Goal: Information Seeking & Learning: Find specific fact

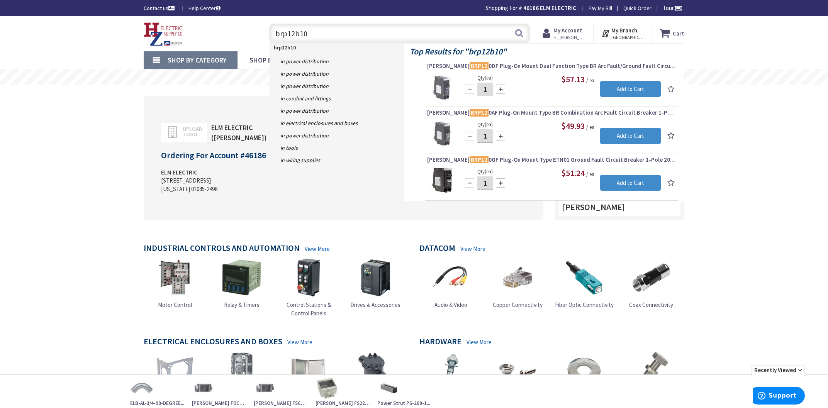
type input "brp12b100"
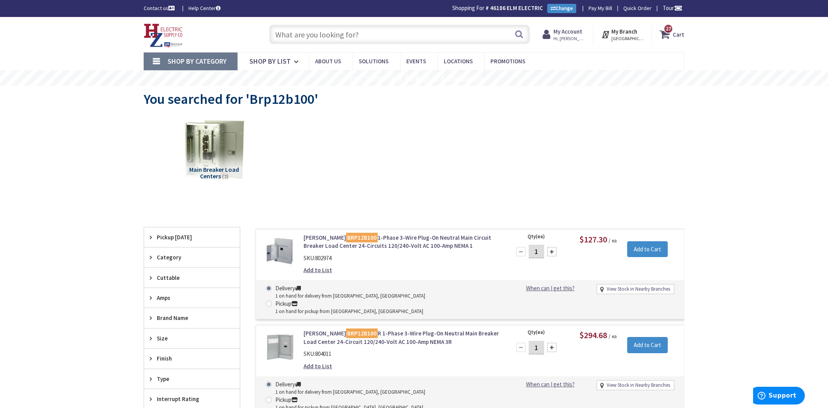
type input "[STREET_ADDRESS][PERSON_NAME]"
click at [314, 40] on input "text" at bounding box center [399, 34] width 261 height 19
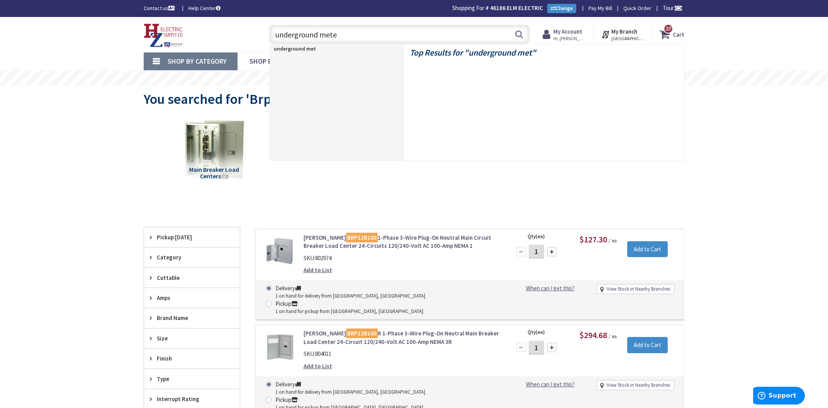
type input "underground meter"
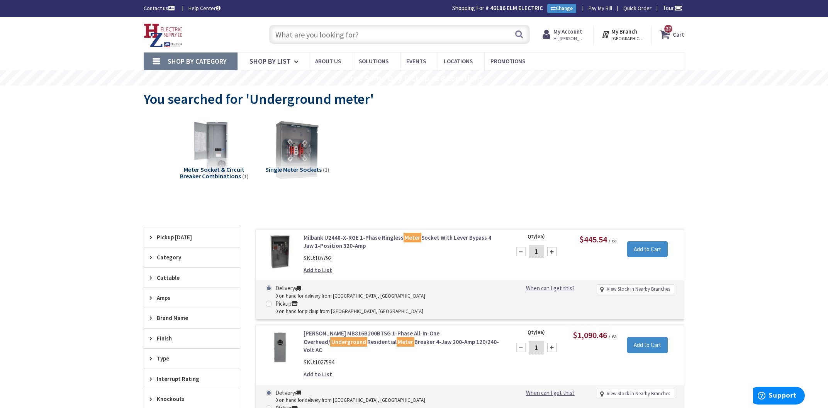
click at [315, 39] on input "text" at bounding box center [399, 34] width 261 height 19
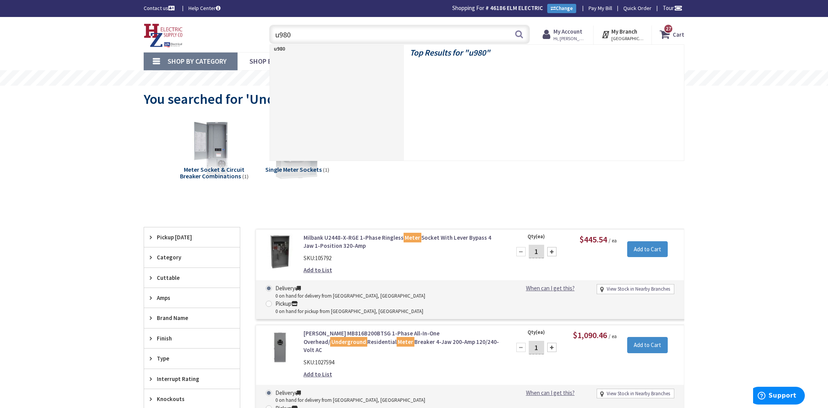
type input "u9800"
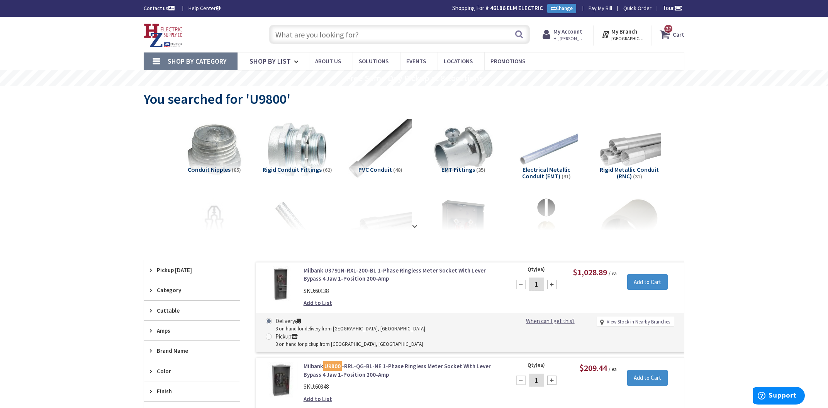
click at [311, 32] on input "text" at bounding box center [399, 34] width 261 height 19
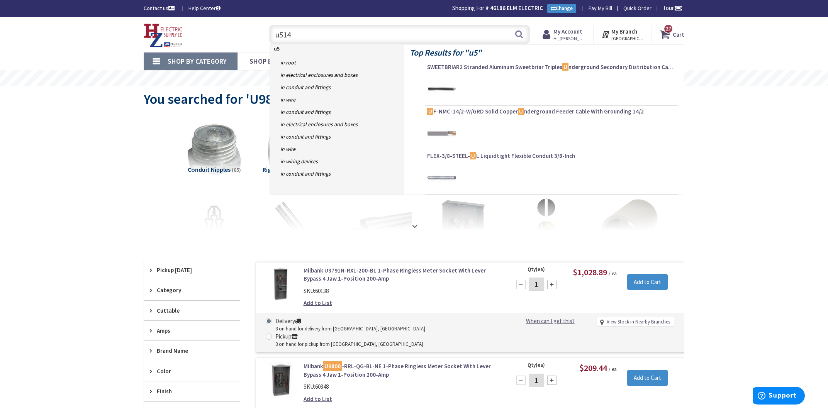
type input "u5140"
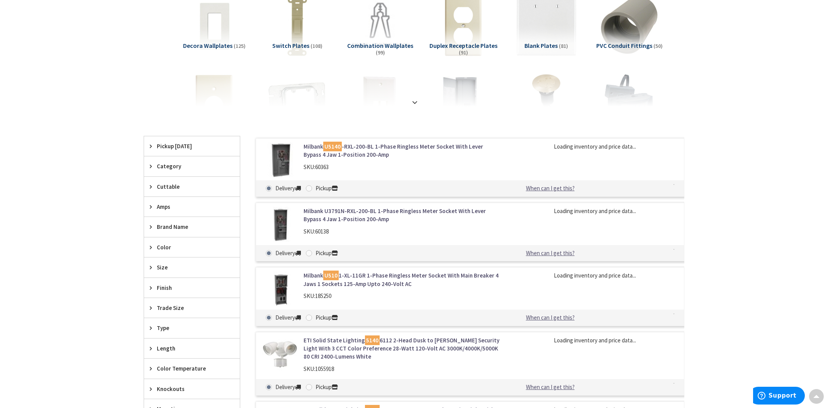
scroll to position [125, 0]
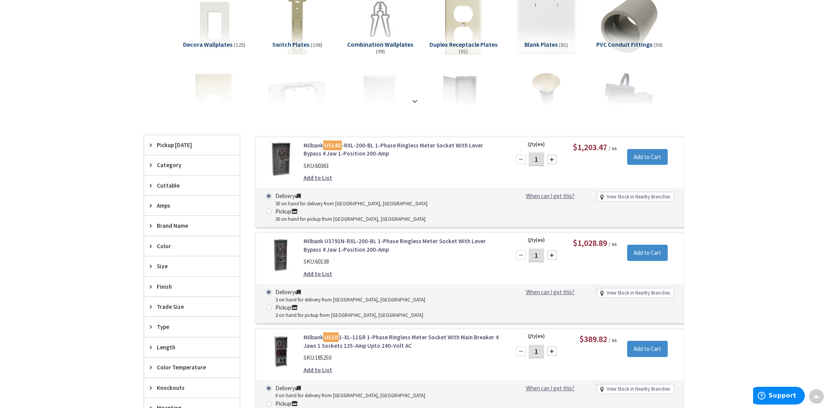
click at [110, 210] on div "Skip to Content Toggle Nav Search 27 27 27 items Cart 27" at bounding box center [414, 355] width 828 height 927
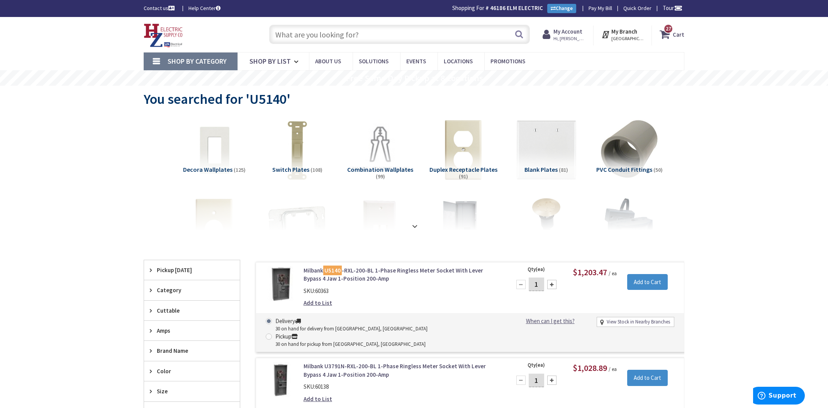
click at [378, 39] on input "text" at bounding box center [399, 34] width 261 height 19
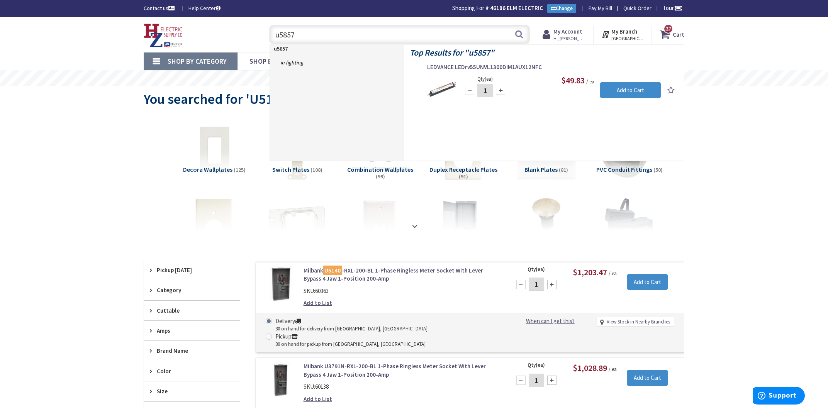
click at [354, 32] on input "u5857" at bounding box center [399, 34] width 261 height 19
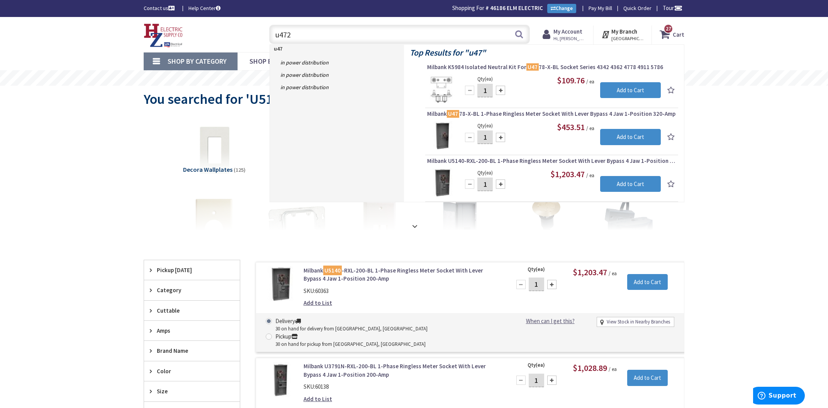
type input "u4721"
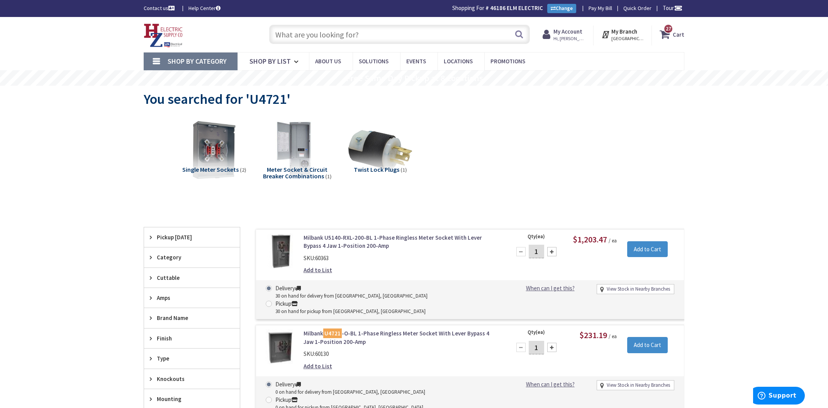
click at [337, 38] on input "text" at bounding box center [399, 34] width 261 height 19
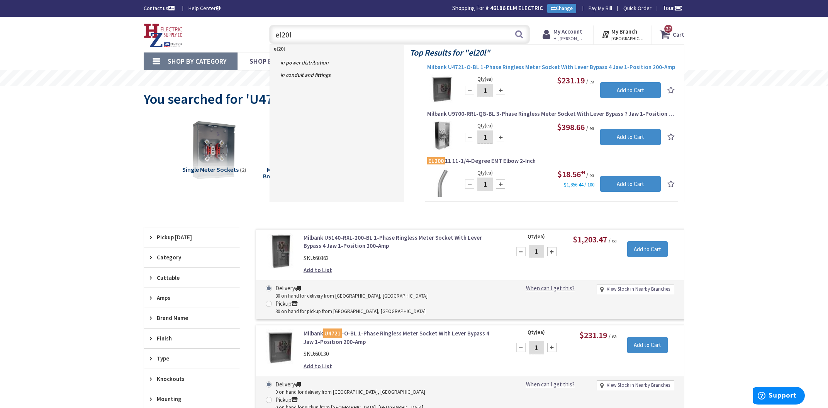
type input "el20l"
click at [513, 71] on link "Milbank U4721-O-BL 1-Phase Ringless Meter Socket With Lever Bypass 4 Jaw 1-Posi…" at bounding box center [551, 67] width 249 height 9
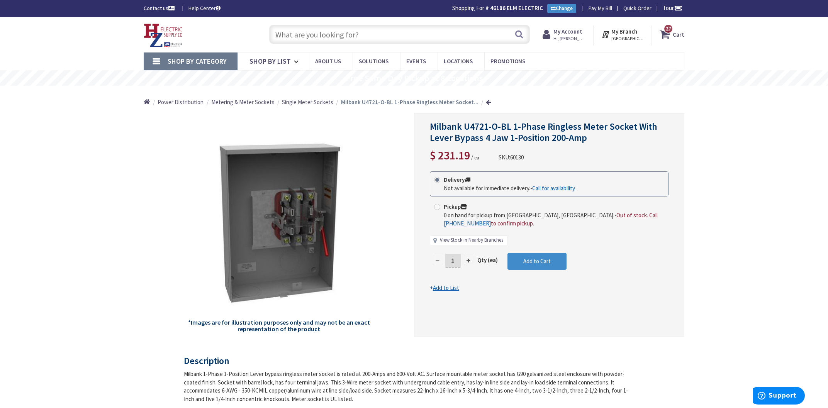
click at [449, 237] on link "View Stock in Nearby Branches" at bounding box center [471, 240] width 63 height 7
select select "data-availability"
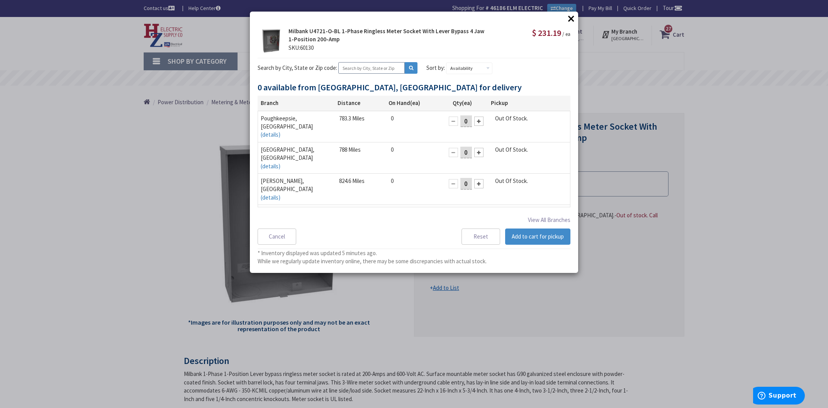
click at [372, 72] on input "text" at bounding box center [371, 68] width 66 height 12
drag, startPoint x: 380, startPoint y: 68, endPoint x: 299, endPoint y: 63, distance: 81.6
click at [338, 63] on input "connecticut" at bounding box center [371, 68] width 66 height 12
type input "mass"
click at [405, 69] on button at bounding box center [411, 68] width 13 height 12
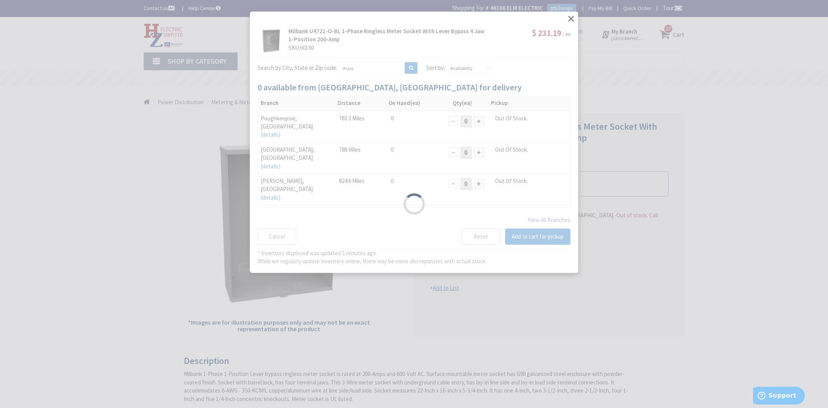
select select "data-availability"
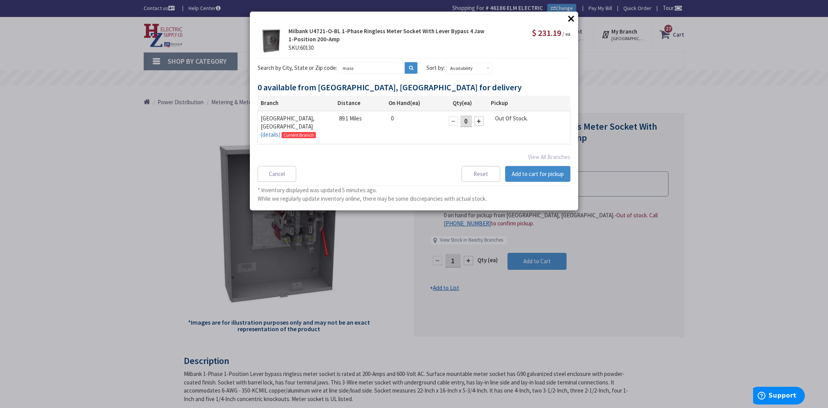
click at [571, 18] on button "×" at bounding box center [571, 19] width 12 height 12
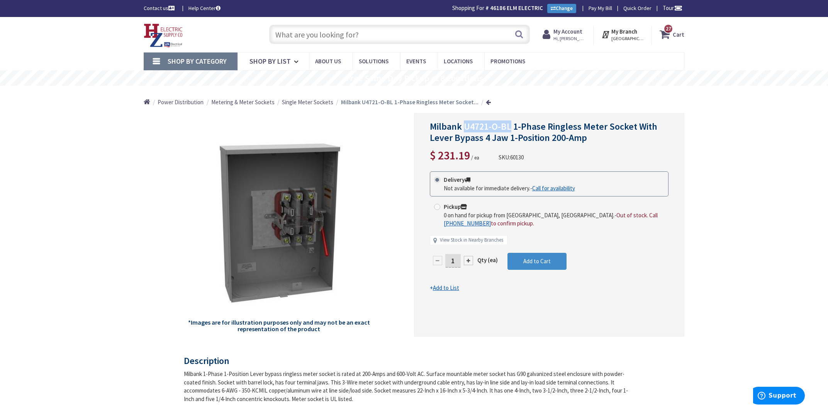
drag, startPoint x: 510, startPoint y: 127, endPoint x: 465, endPoint y: 126, distance: 44.4
click at [465, 126] on span "Milbank U4721-O-BL 1-Phase Ringless Meter Socket With Lever Bypass 4 Jaw 1-Posi…" at bounding box center [543, 131] width 227 height 23
copy span "U4721-O-BL"
click at [397, 30] on input "text" at bounding box center [399, 34] width 261 height 19
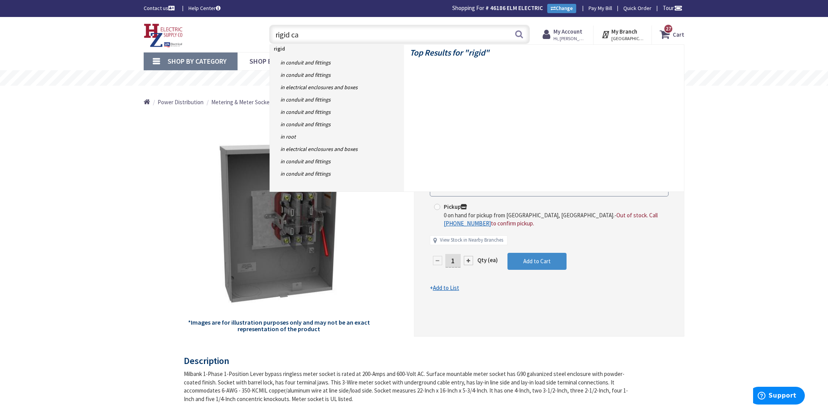
type input "rigid cap"
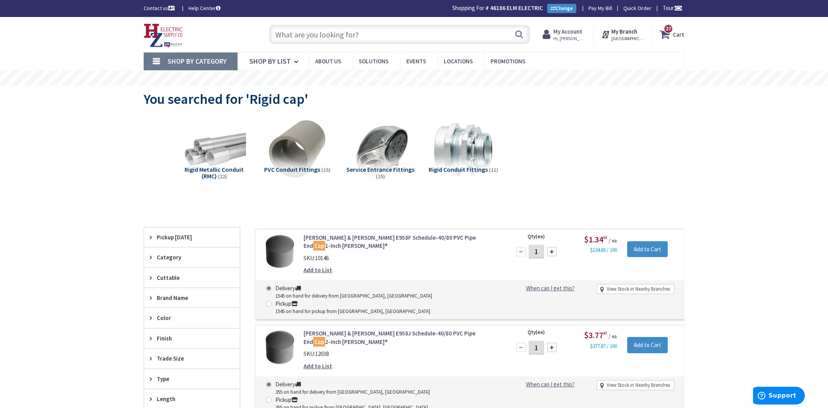
click at [356, 32] on input "text" at bounding box center [399, 34] width 261 height 19
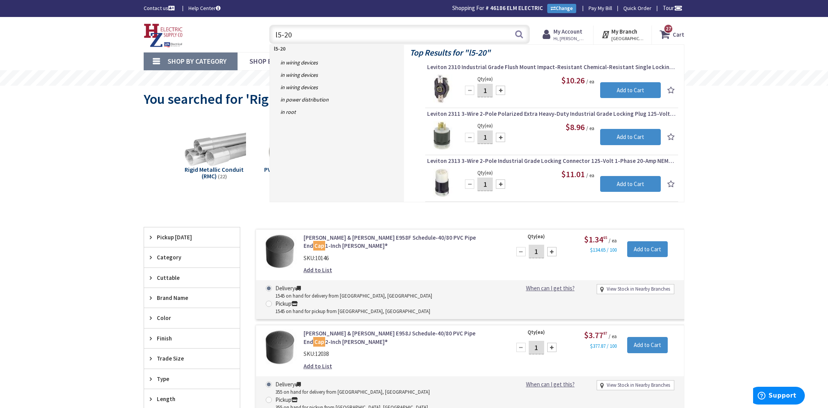
type input "l5-20p"
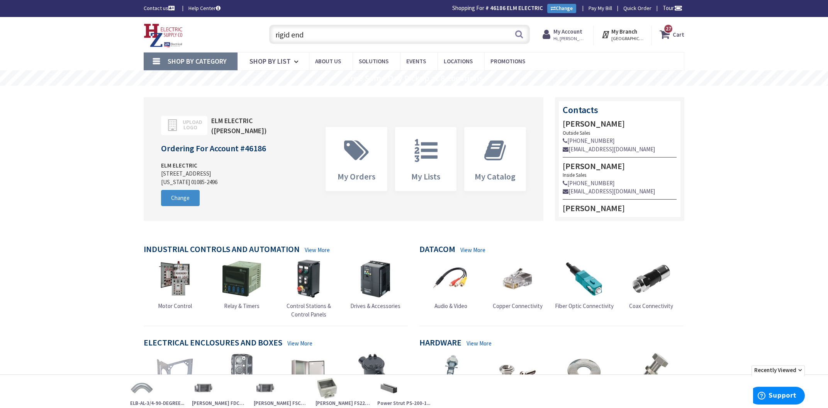
type input "rigid end"
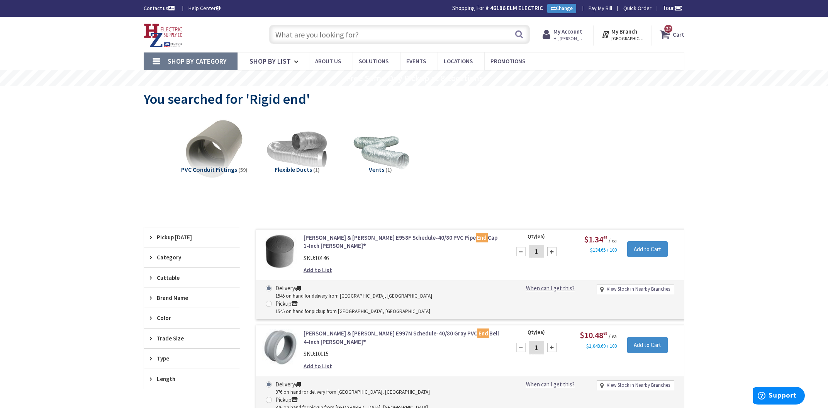
click at [329, 34] on input "text" at bounding box center [399, 34] width 261 height 19
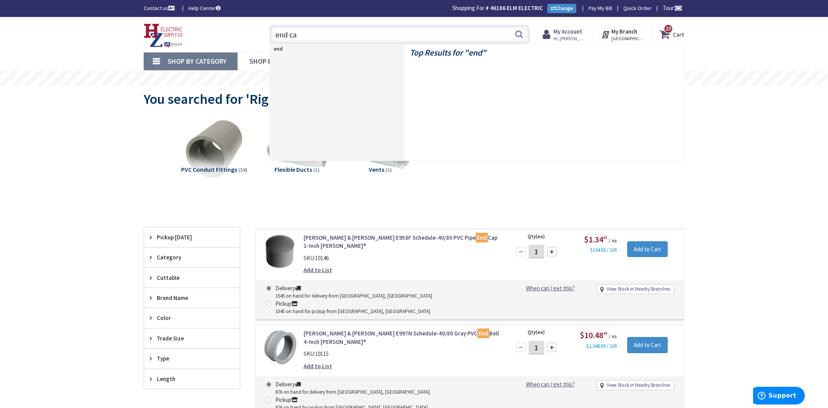
type input "end cap"
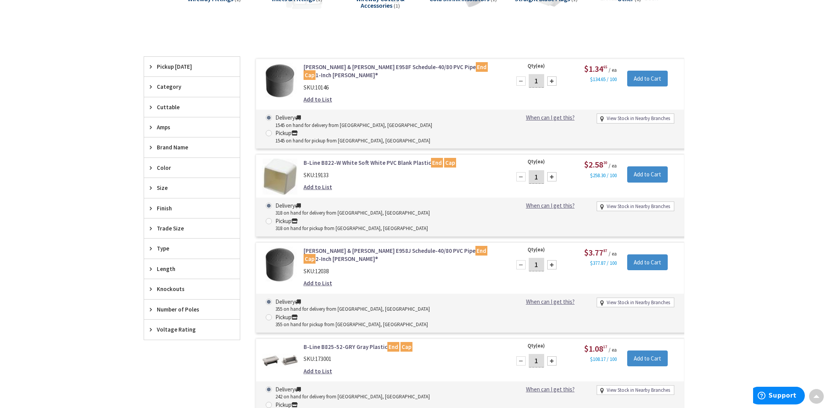
scroll to position [251, 0]
click at [151, 231] on icon at bounding box center [153, 228] width 6 height 6
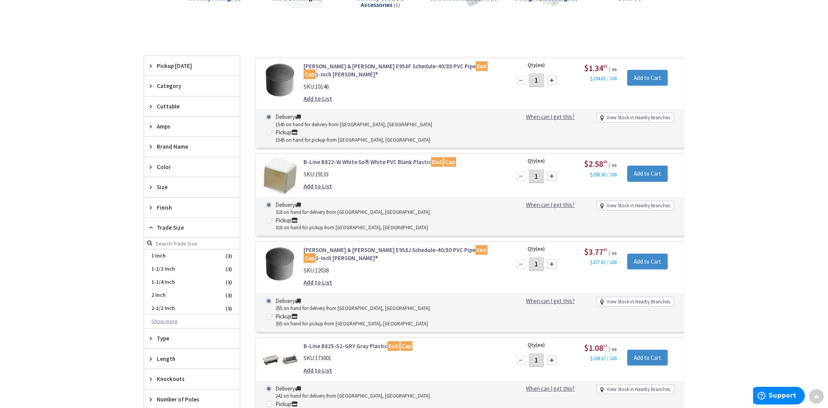
click at [169, 321] on button "Show more" at bounding box center [192, 321] width 96 height 13
click at [162, 323] on span "3 Inch" at bounding box center [192, 321] width 96 height 13
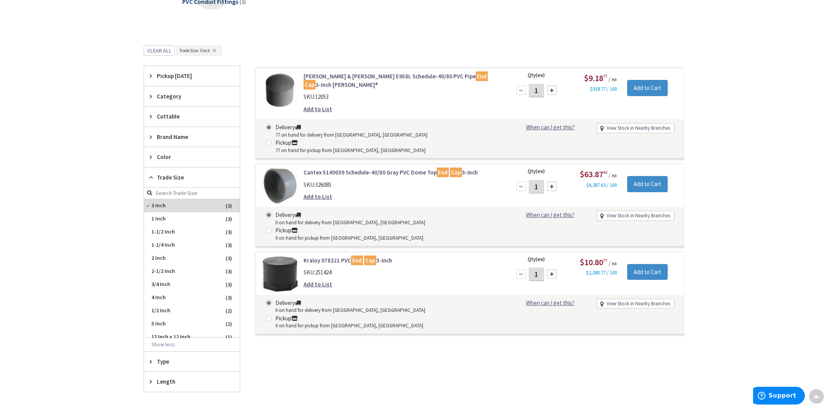
scroll to position [0, 0]
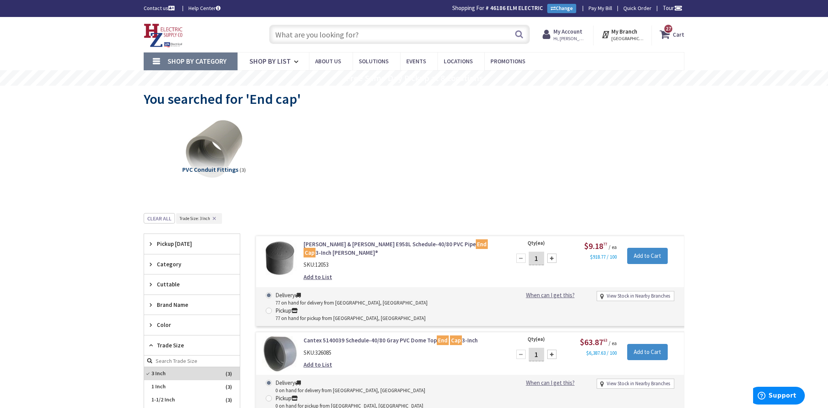
click at [315, 40] on input "text" at bounding box center [399, 34] width 261 height 19
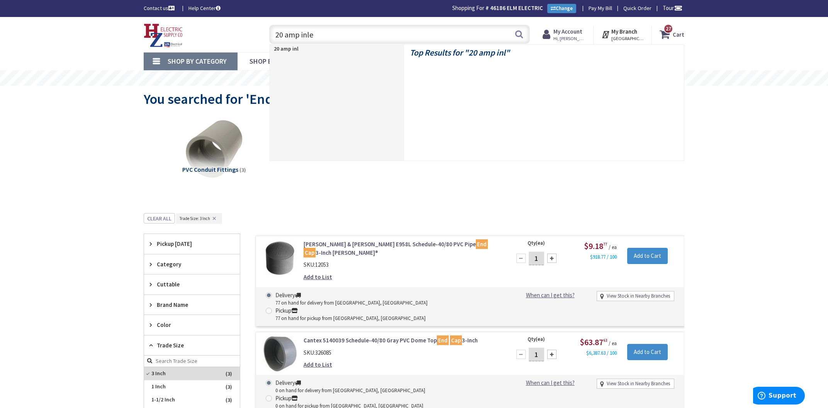
type input "20 amp inlet"
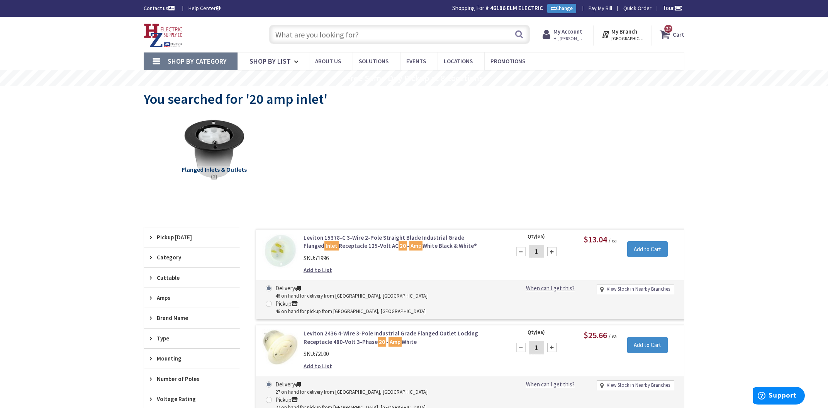
click at [327, 28] on input "text" at bounding box center [399, 34] width 261 height 19
